Goal: Task Accomplishment & Management: Manage account settings

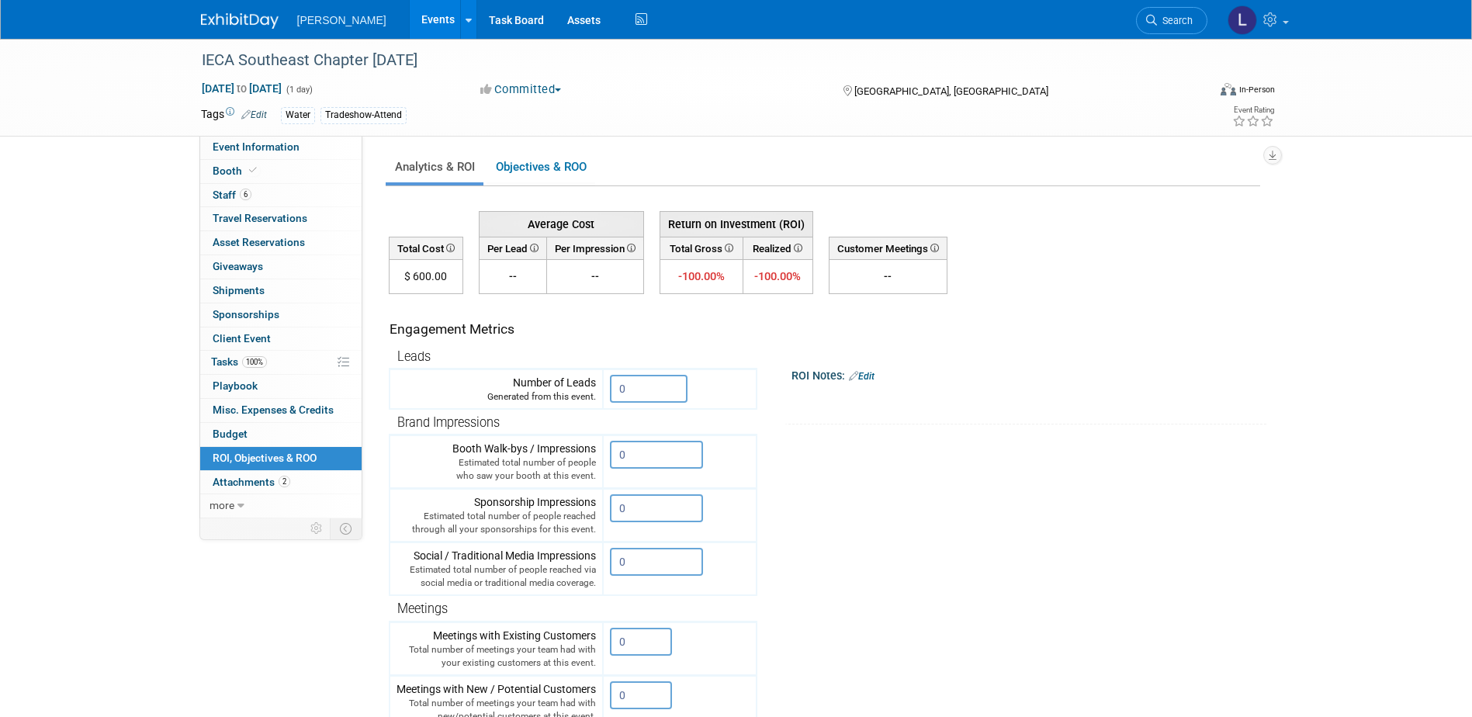
click at [410, 24] on link "Events" at bounding box center [438, 19] width 57 height 39
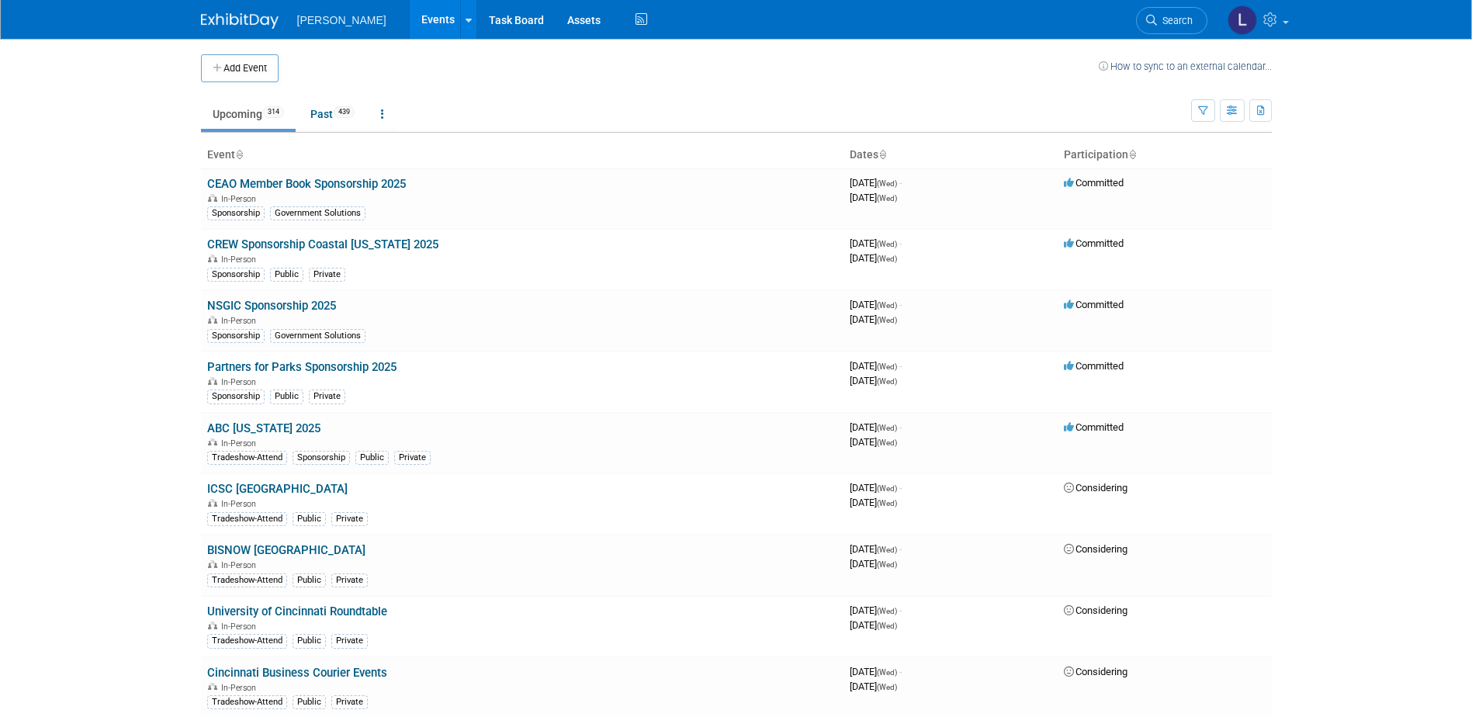
scroll to position [5119, 0]
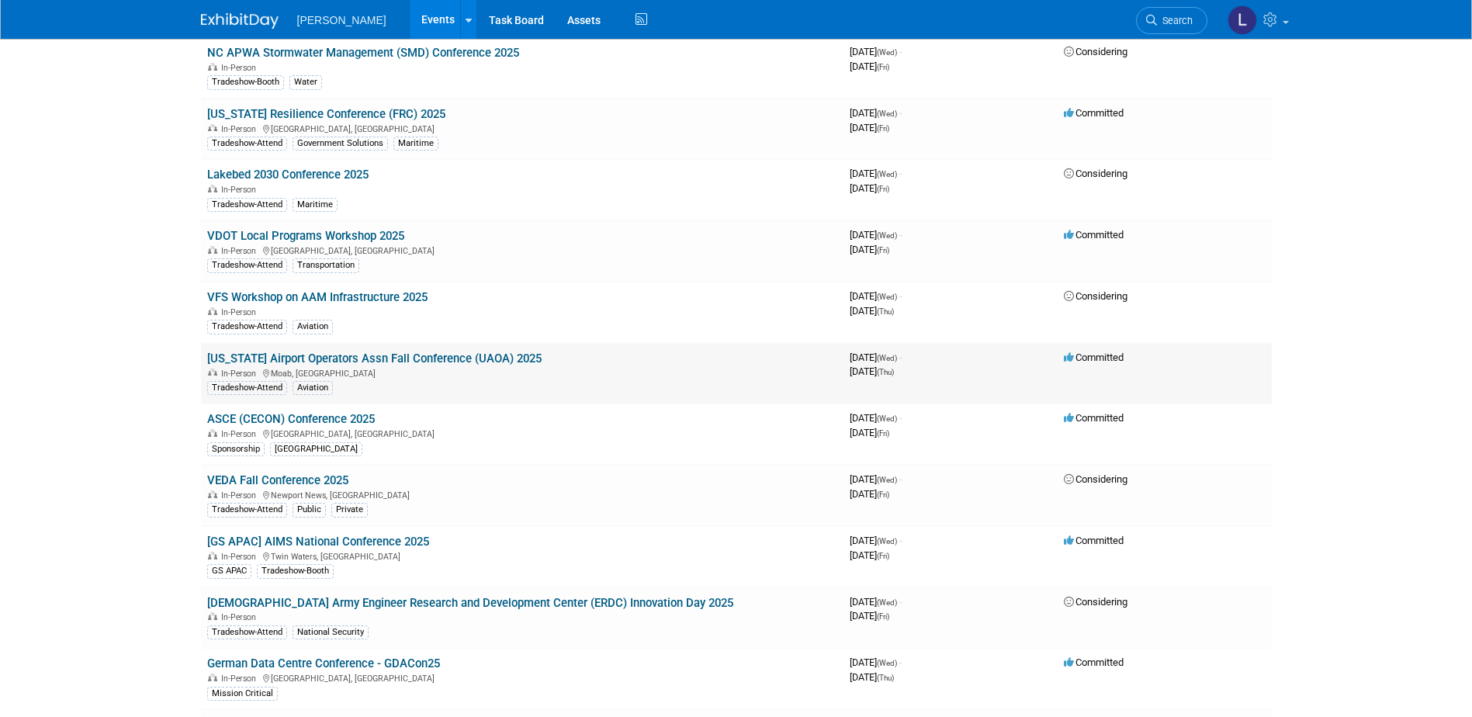
click at [429, 362] on link "Utah Airport Operators Assn Fall Conference (UAOA) 2025" at bounding box center [374, 359] width 334 height 14
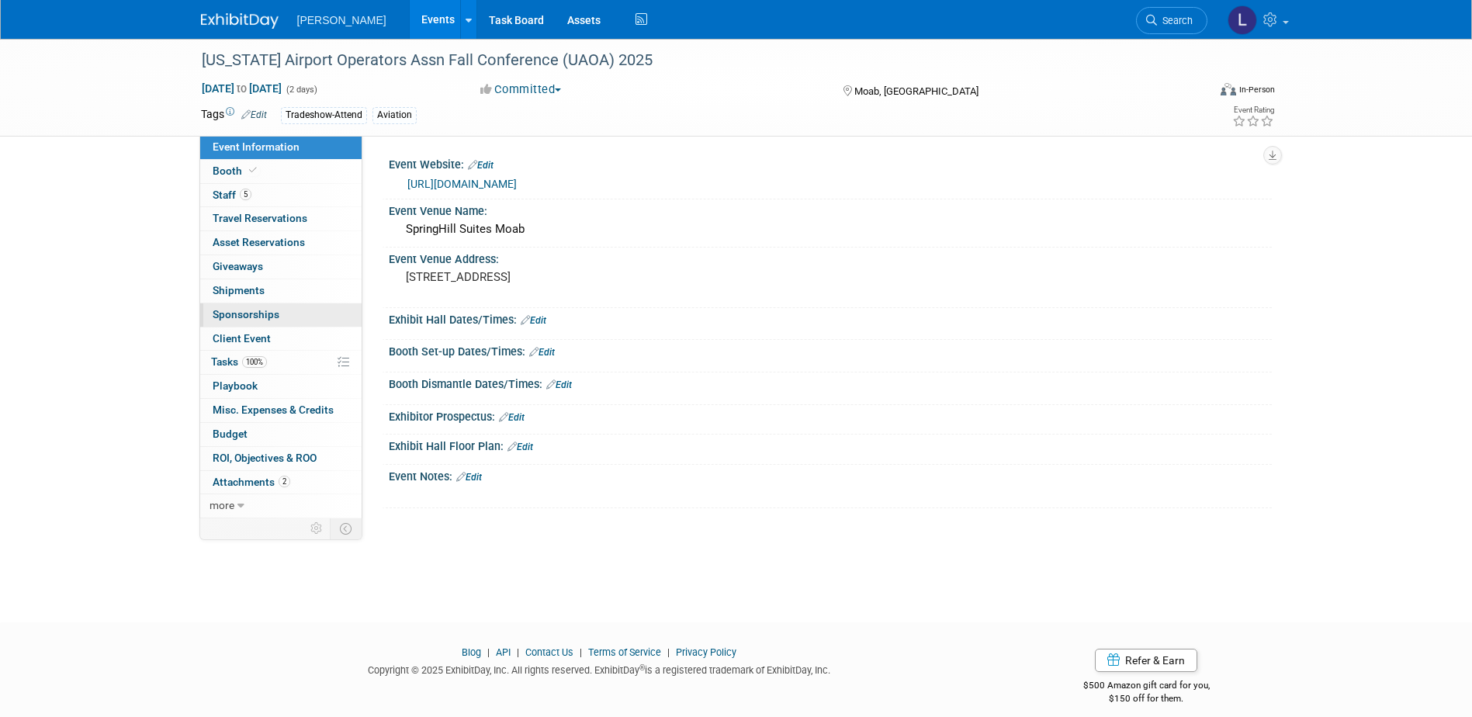
click at [290, 309] on link "0 Sponsorships 0" at bounding box center [280, 314] width 161 height 23
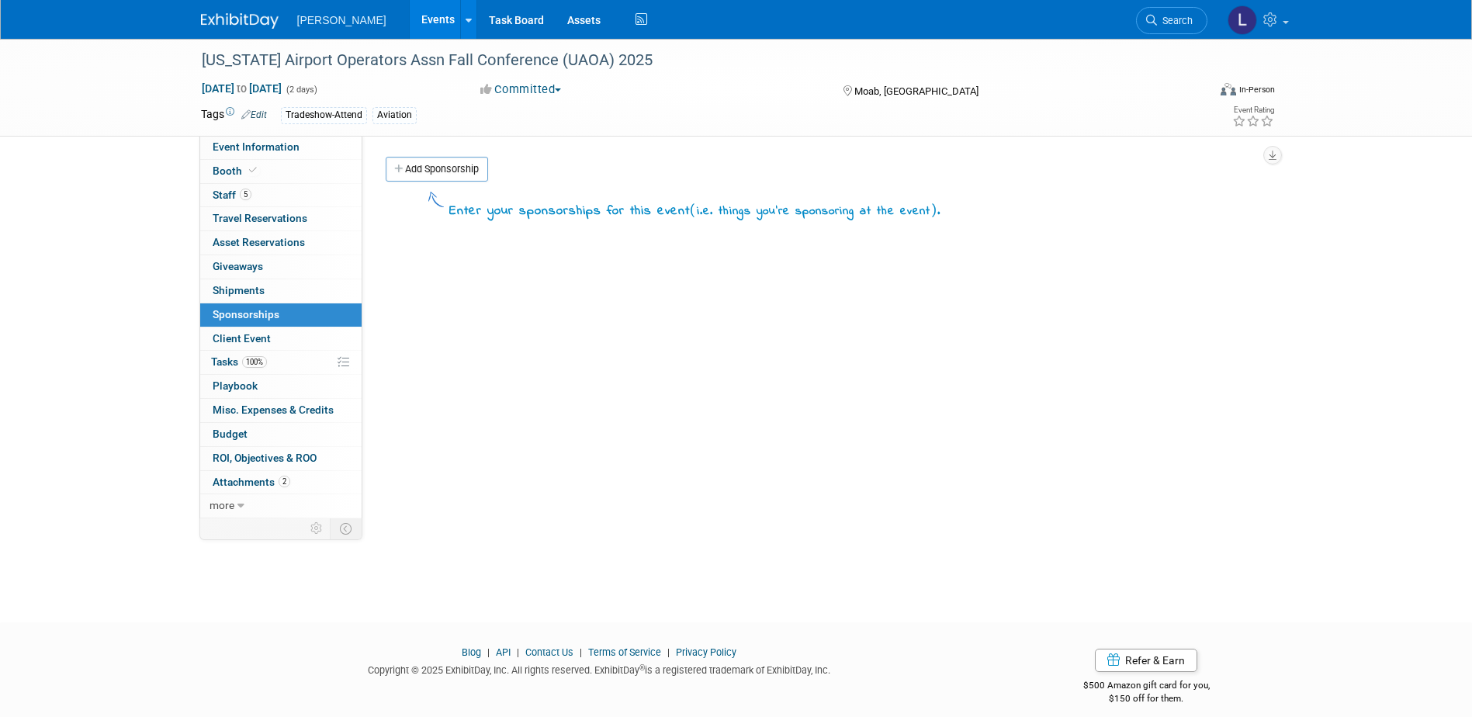
click at [417, 165] on link "Add Sponsorship" at bounding box center [437, 169] width 102 height 25
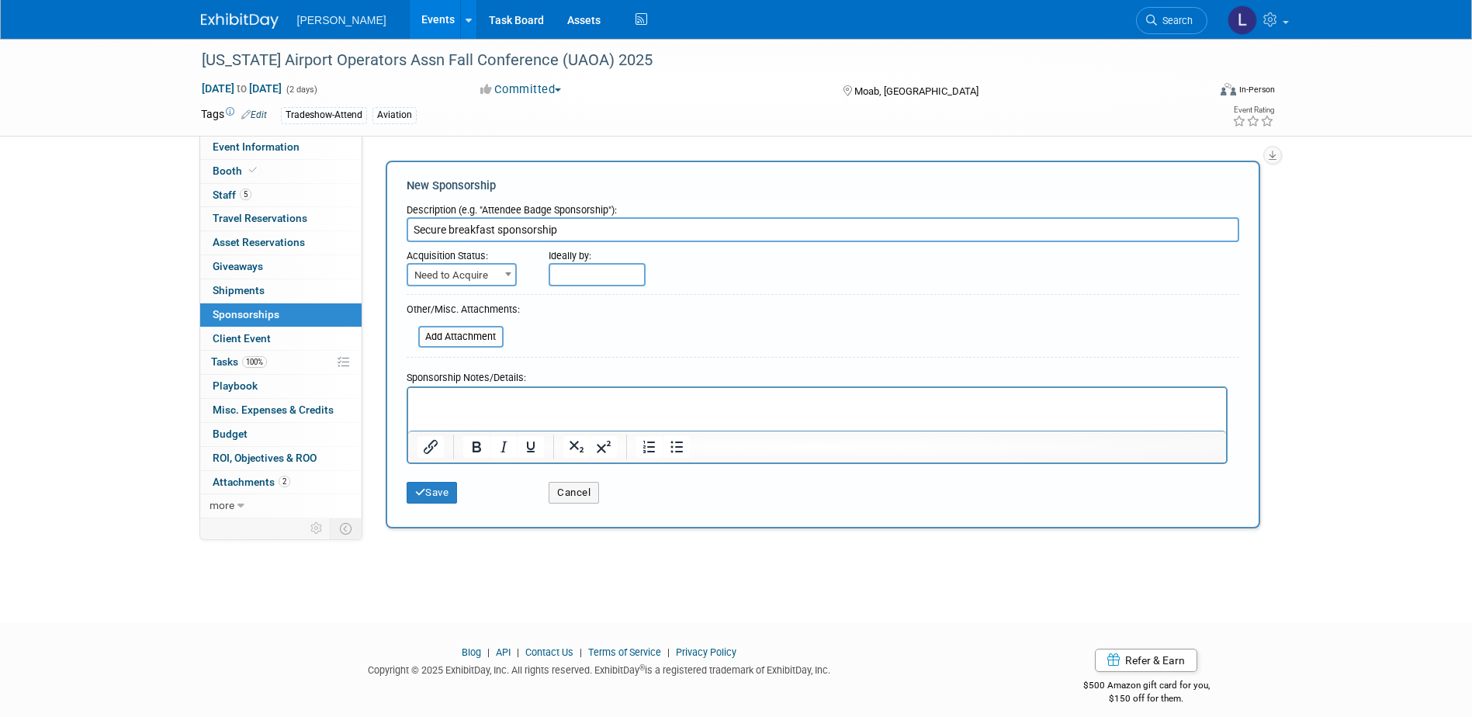
drag, startPoint x: 636, startPoint y: 234, endPoint x: 448, endPoint y: 234, distance: 187.8
click at [448, 234] on input "Secure breakfast sponsorship" at bounding box center [823, 229] width 833 height 25
type input "Secure $350 sponsorship - either available option is ideal"
click at [501, 280] on span at bounding box center [509, 274] width 16 height 20
click at [501, 282] on span at bounding box center [509, 274] width 16 height 20
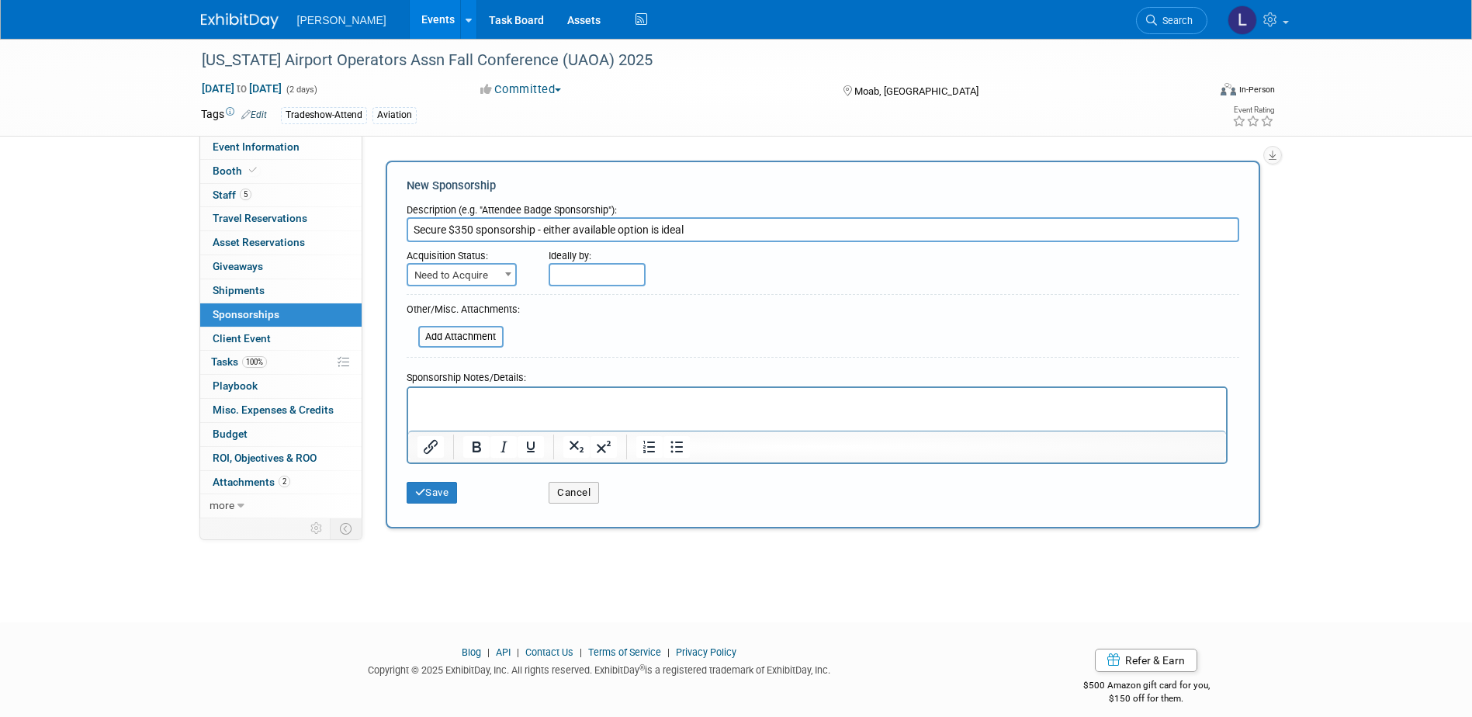
click at [579, 279] on input "text" at bounding box center [597, 274] width 97 height 23
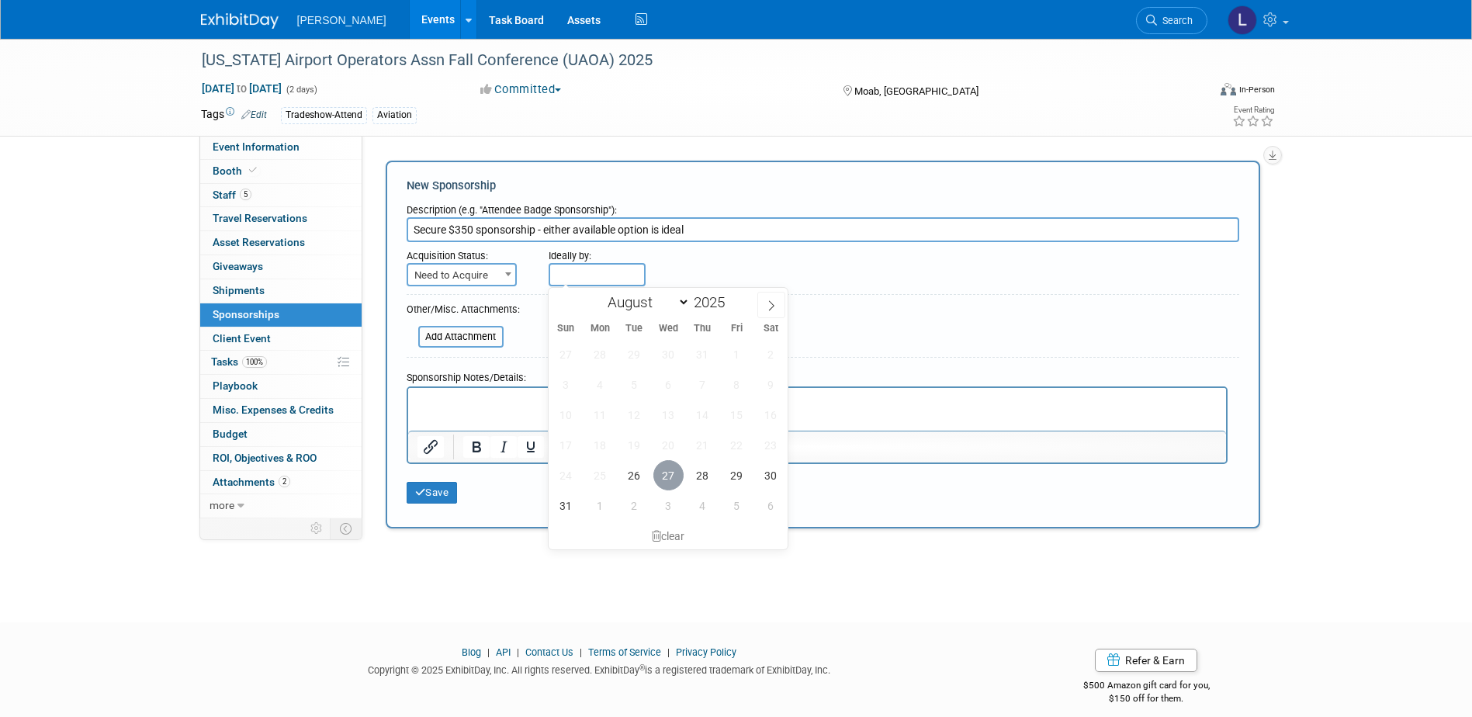
click at [658, 480] on span "27" at bounding box center [668, 475] width 30 height 30
type input "Aug 27, 2025"
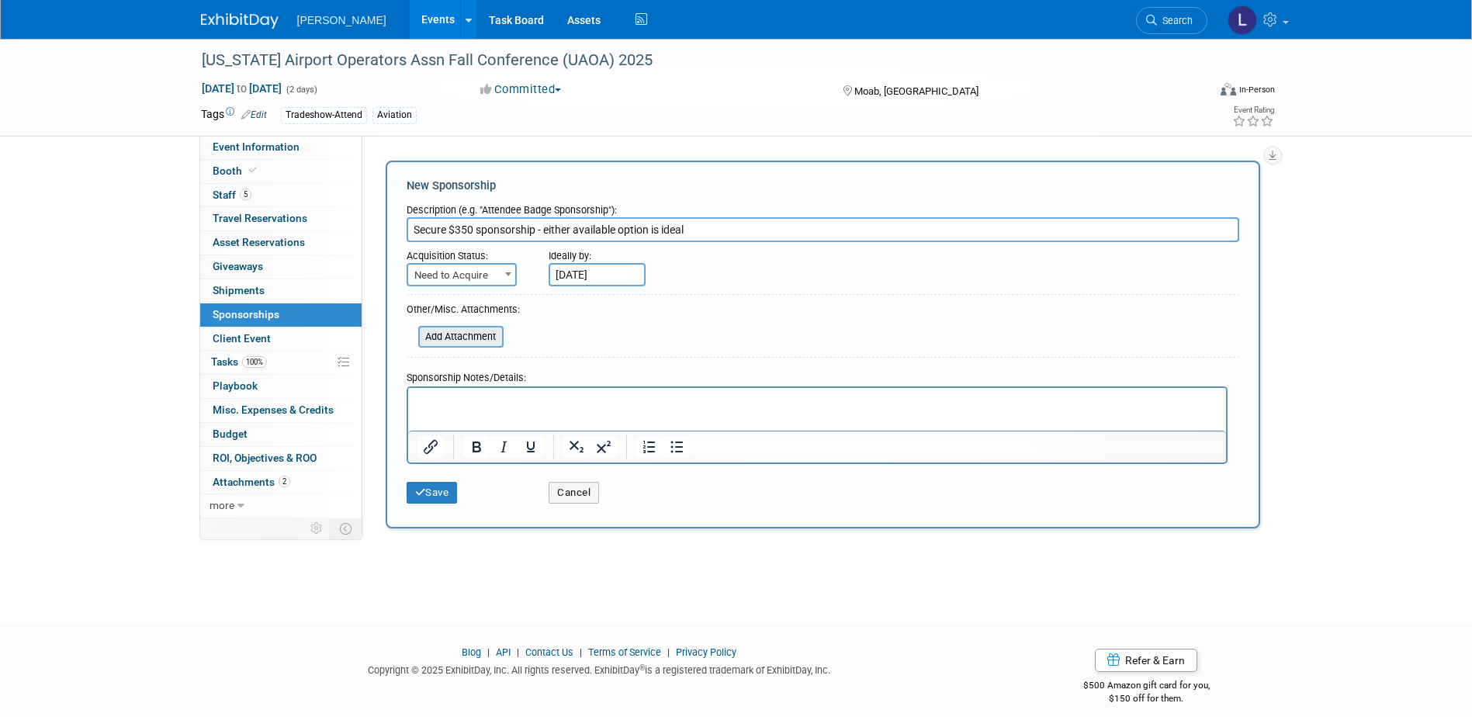
click at [497, 336] on input "file" at bounding box center [409, 336] width 185 height 19
click at [441, 492] on button "Save" at bounding box center [432, 493] width 51 height 22
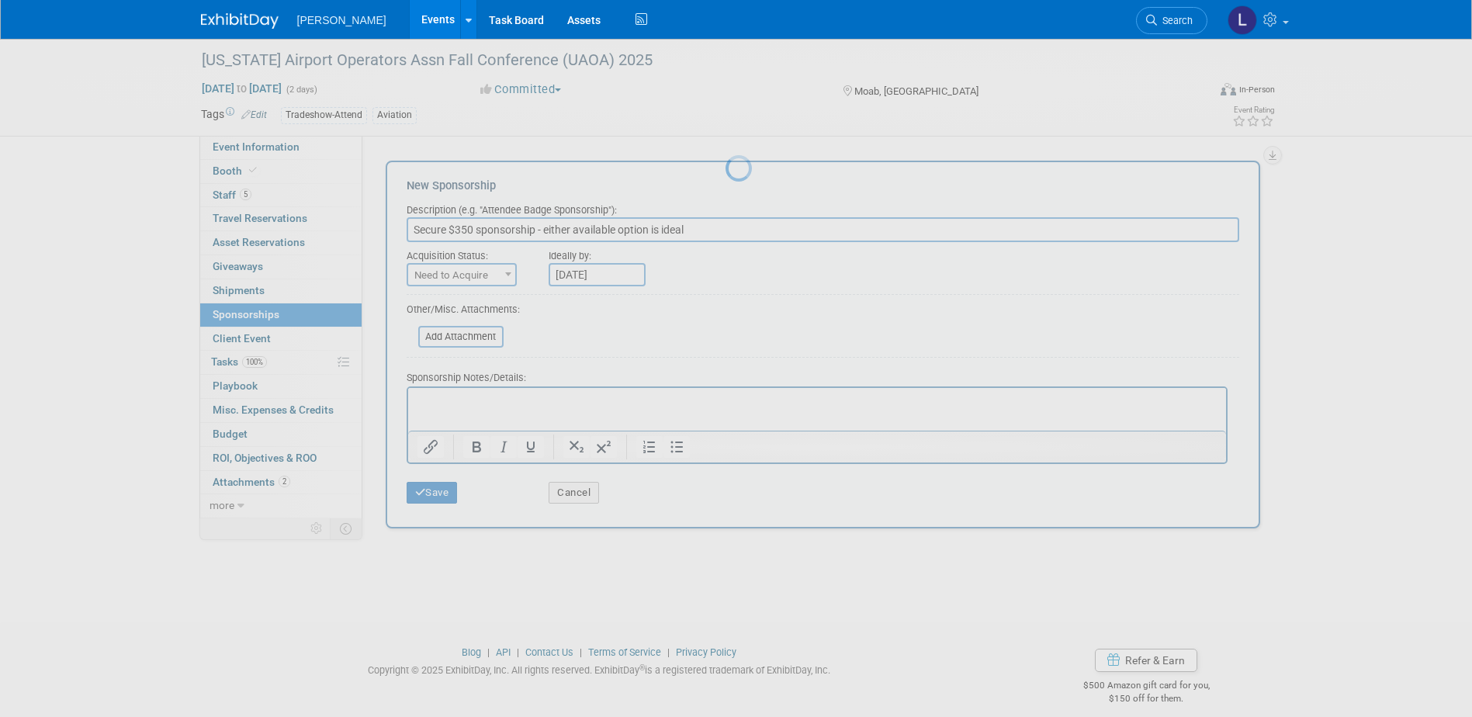
scroll to position [14, 0]
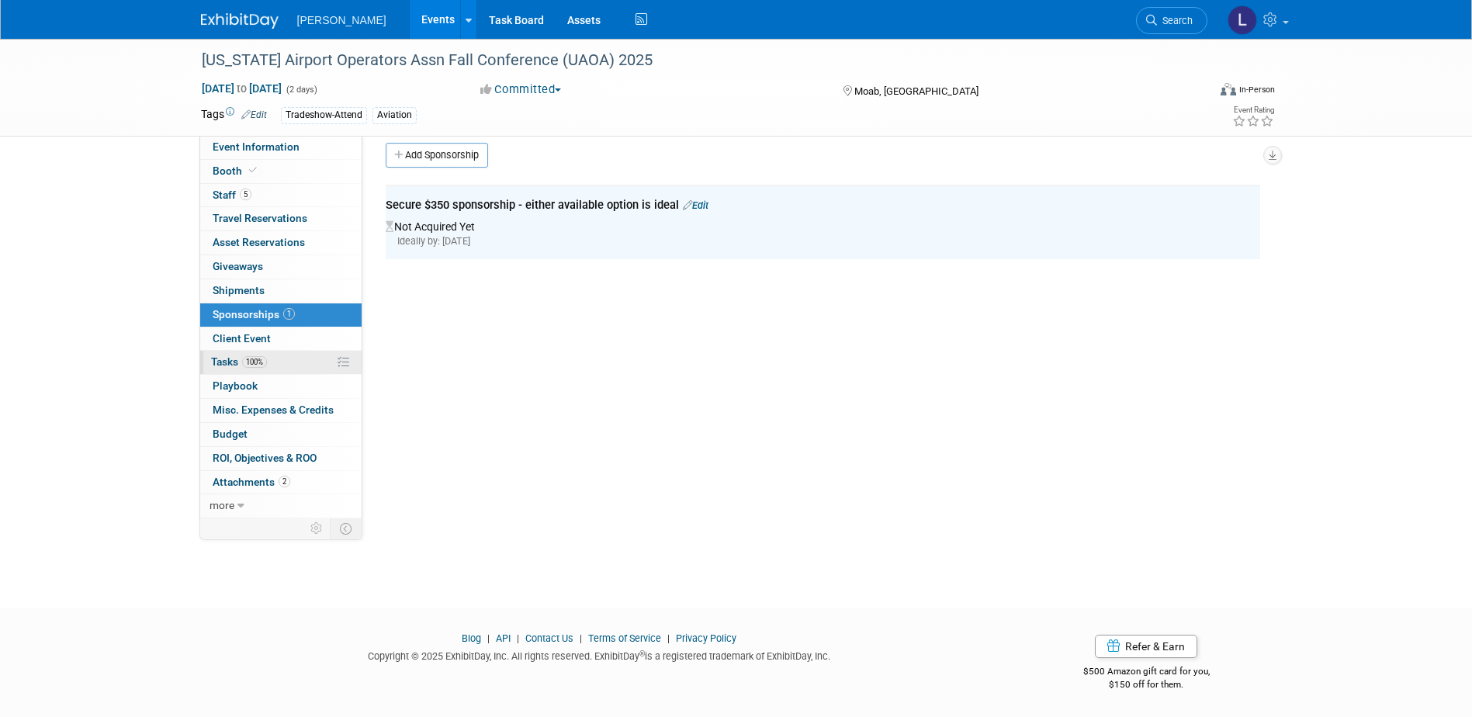
click at [270, 362] on link "100% Tasks 100%" at bounding box center [280, 362] width 161 height 23
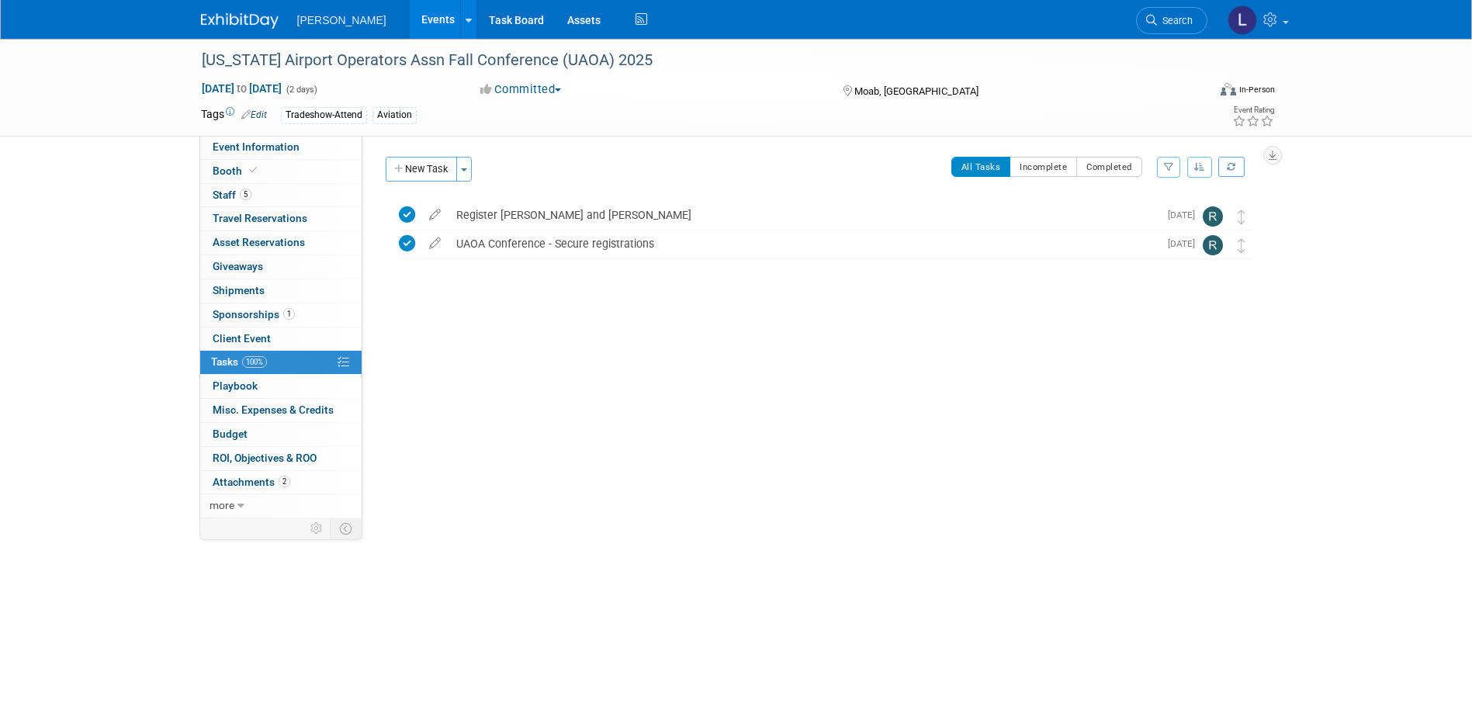
drag, startPoint x: 413, startPoint y: 179, endPoint x: 494, endPoint y: 165, distance: 82.8
click at [413, 178] on button "New Task" at bounding box center [421, 169] width 71 height 25
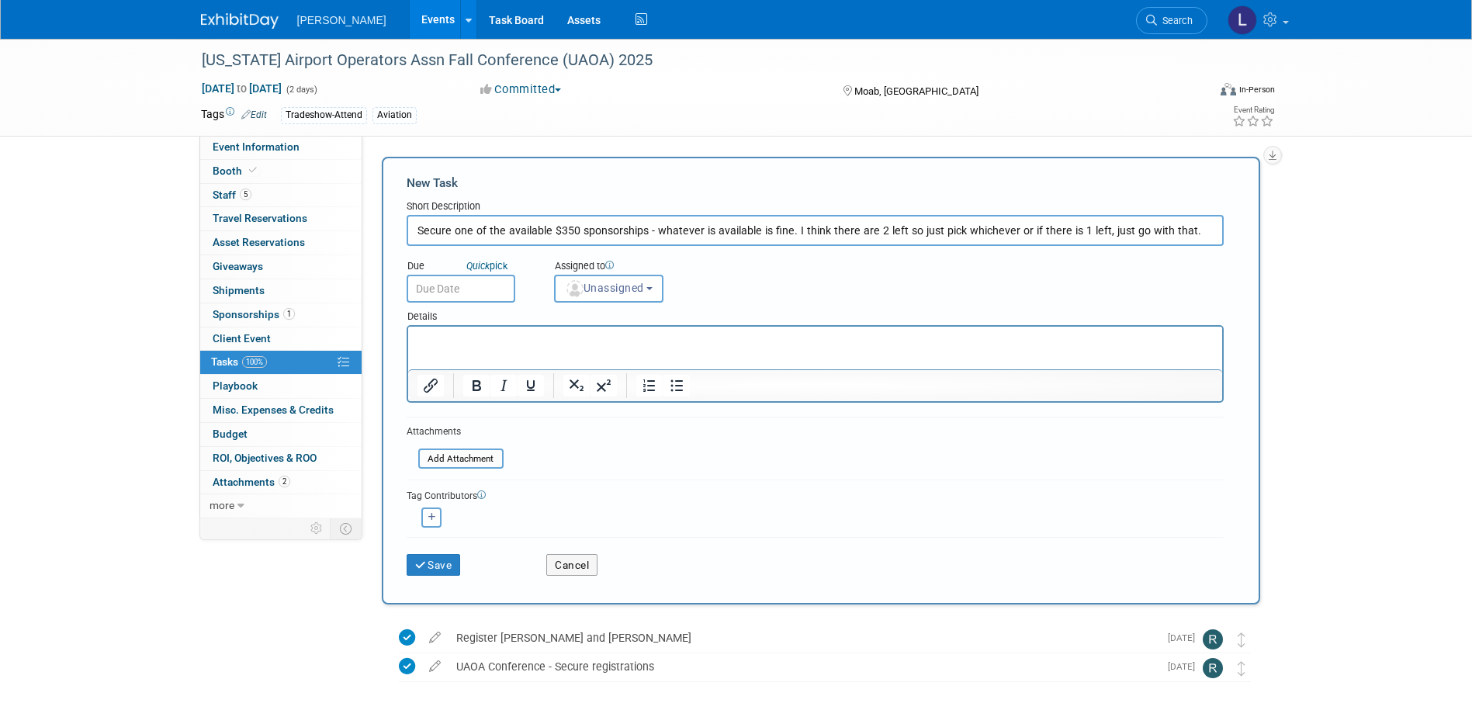
type input "Secure one of the available $350 sponsorships - whatever is available is fine. …"
click at [476, 293] on input "text" at bounding box center [461, 289] width 109 height 28
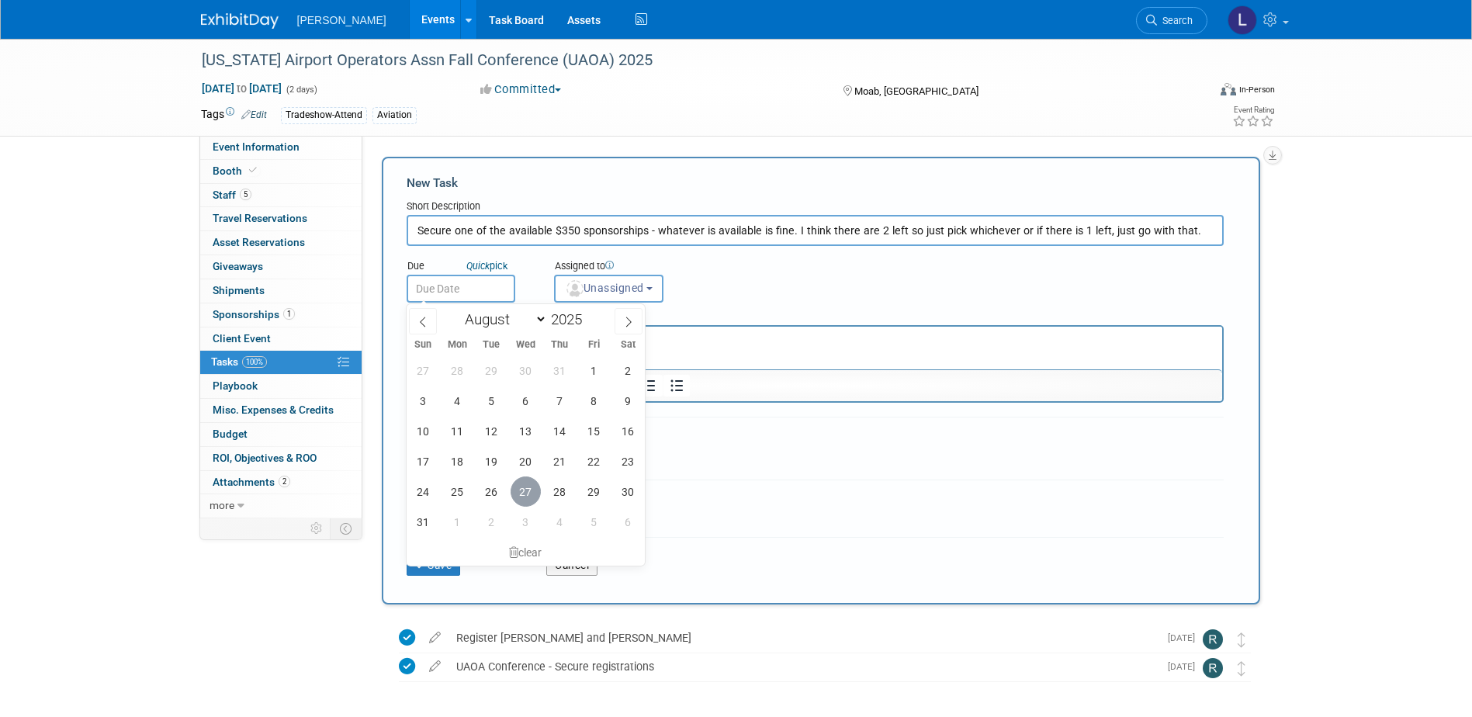
click at [527, 489] on span "27" at bounding box center [526, 491] width 30 height 30
type input "Aug 27, 2025"
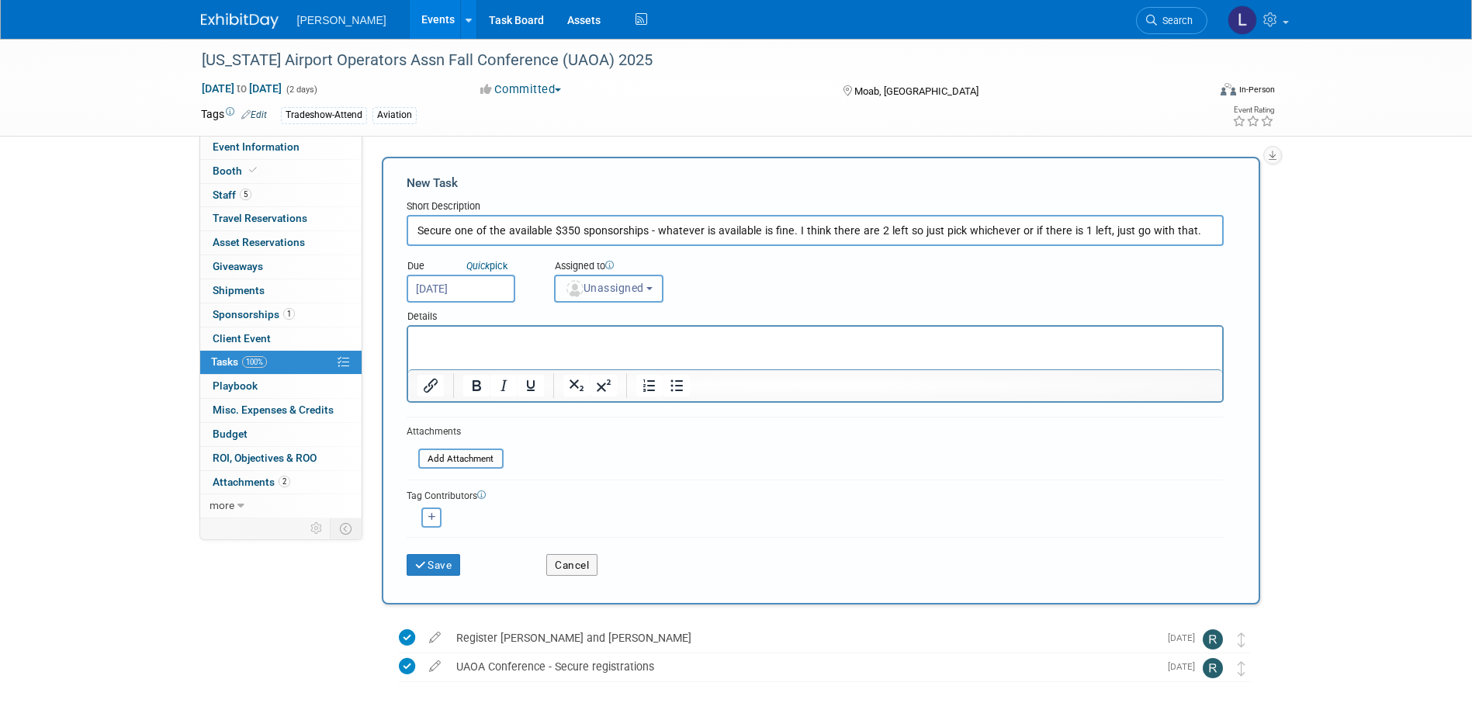
click at [642, 287] on span "Unassigned" at bounding box center [604, 288] width 79 height 12
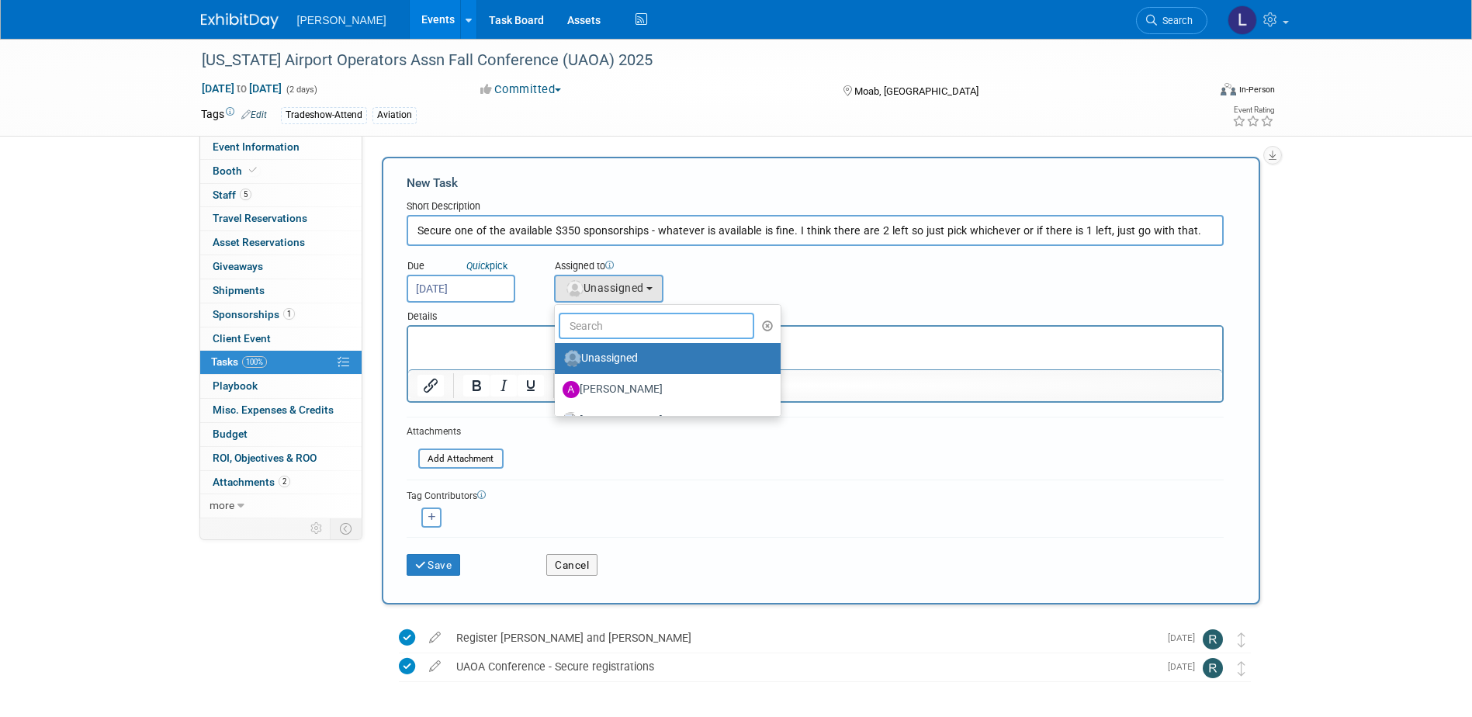
click at [633, 331] on input "text" at bounding box center [657, 326] width 196 height 26
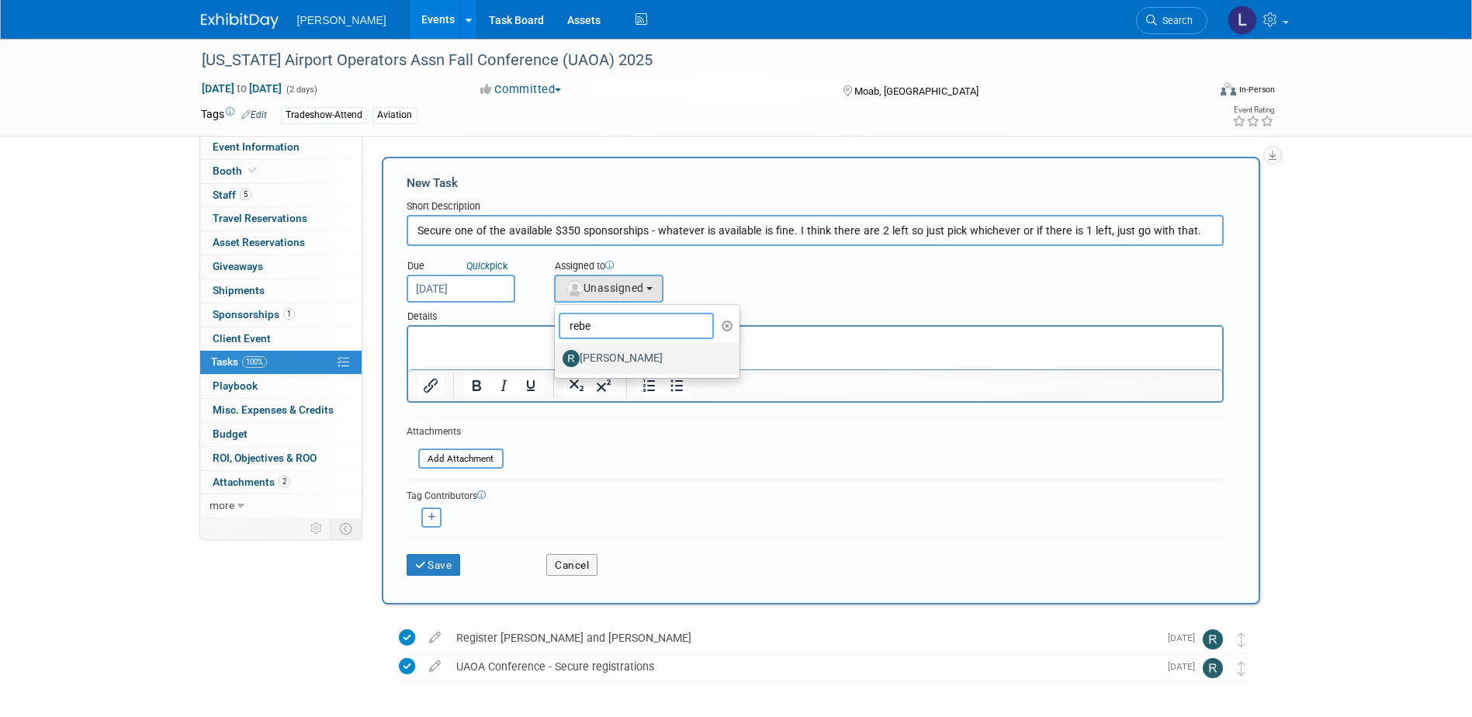
type input "rebe"
click at [636, 361] on label "[PERSON_NAME]" at bounding box center [644, 358] width 162 height 25
click at [557, 361] on input "[PERSON_NAME]" at bounding box center [552, 357] width 10 height 10
select select "844a177d-a181-44ff-a72a-5731d68e4351"
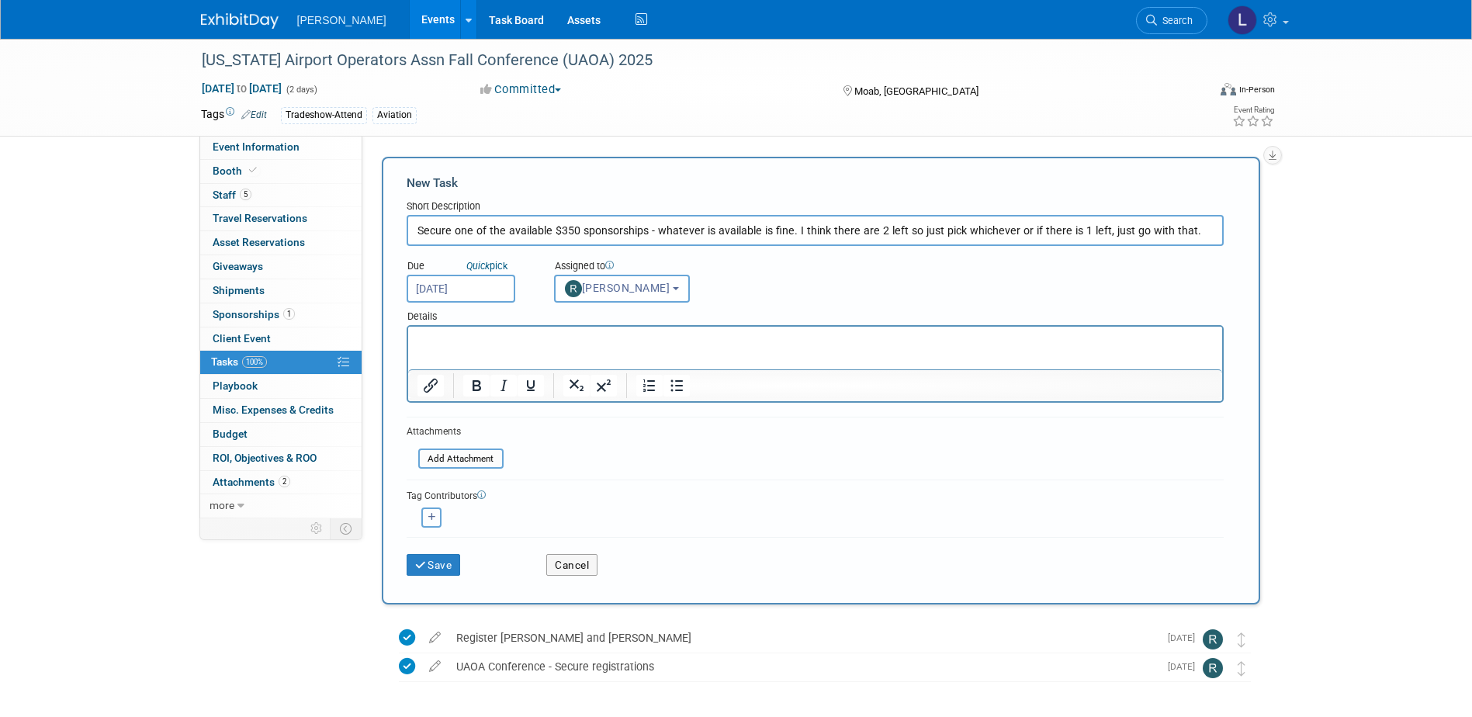
click at [435, 522] on button "button" at bounding box center [431, 518] width 20 height 20
select select
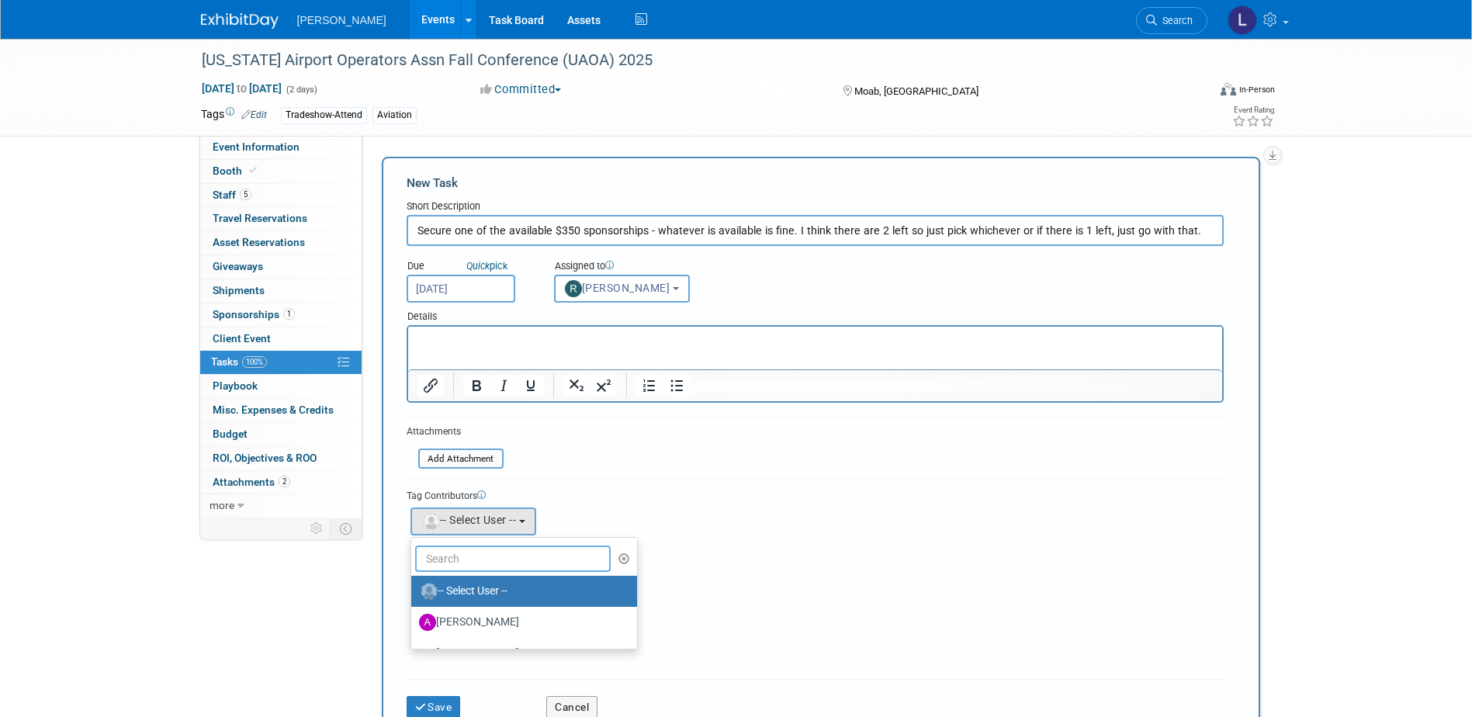
click at [471, 553] on input "text" at bounding box center [513, 559] width 196 height 26
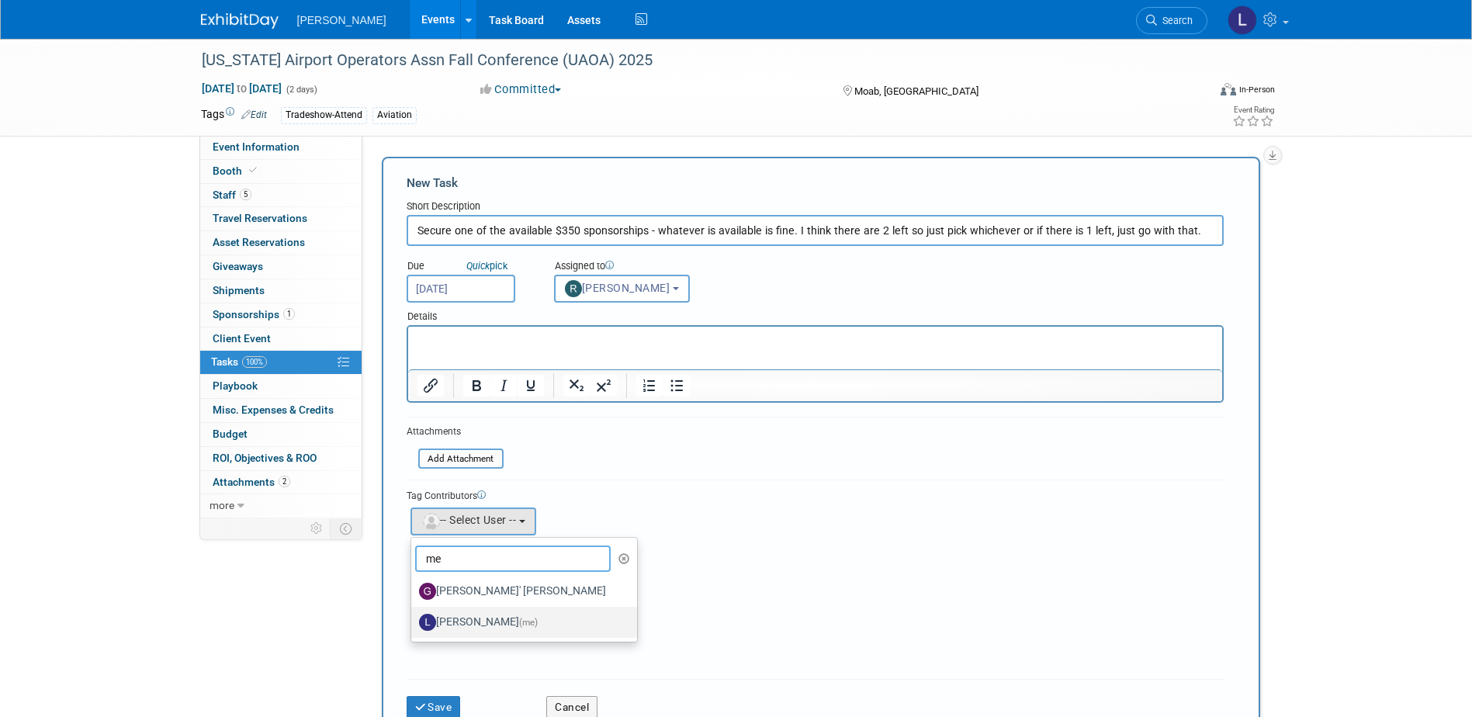
type input "me"
click at [480, 610] on label "Lindsey Wolanczyk (me)" at bounding box center [520, 622] width 203 height 25
click at [414, 615] on input "Lindsey Wolanczyk (me)" at bounding box center [409, 620] width 10 height 10
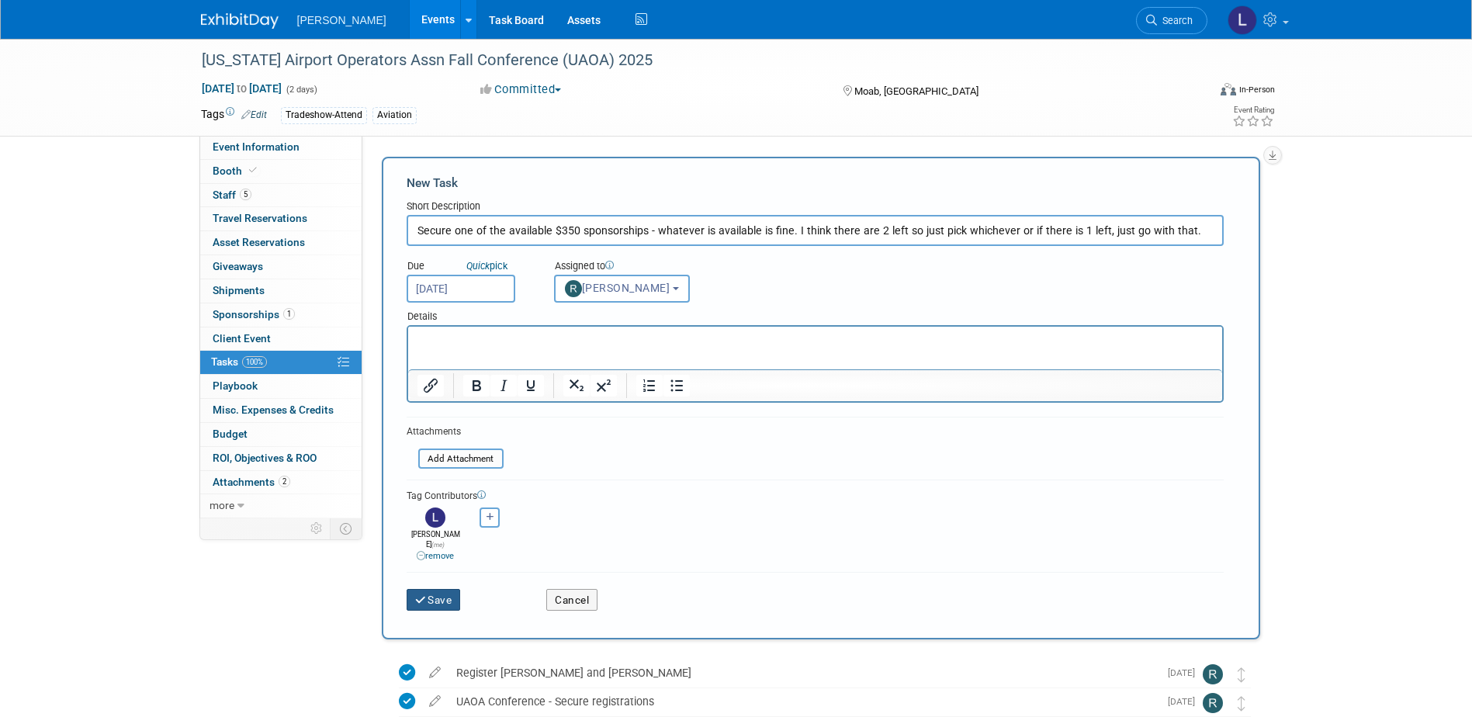
click at [456, 593] on button "Save" at bounding box center [434, 600] width 54 height 22
